Goal: Information Seeking & Learning: Learn about a topic

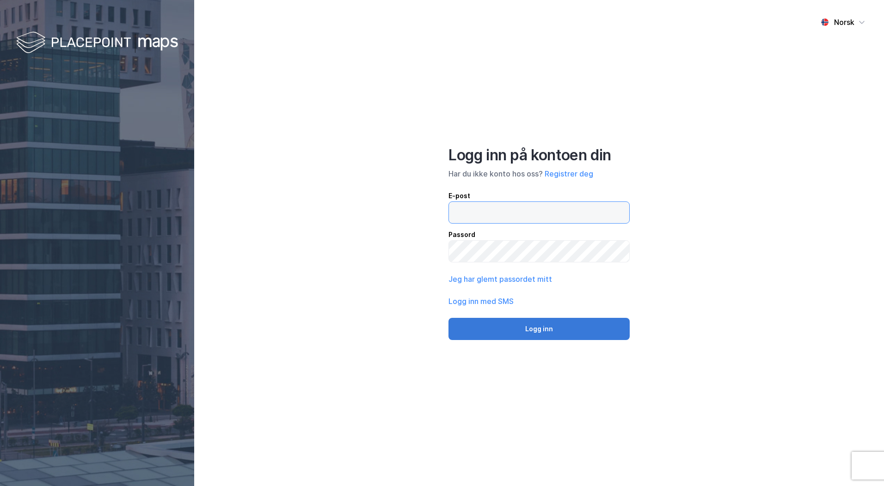
type input "[PERSON_NAME][EMAIL_ADDRESS][DOMAIN_NAME]"
click at [540, 331] on button "Logg inn" at bounding box center [539, 329] width 181 height 22
